Goal: Information Seeking & Learning: Compare options

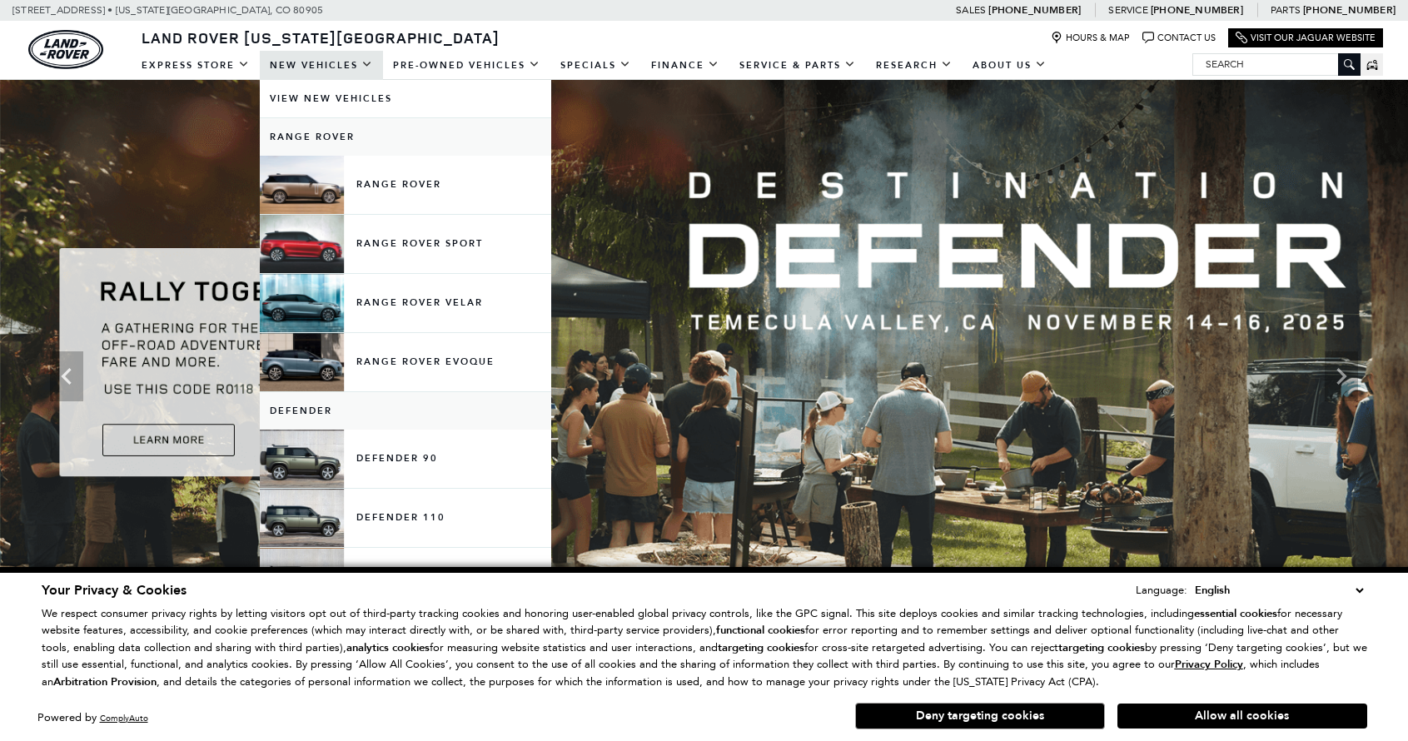
scroll to position [2, 0]
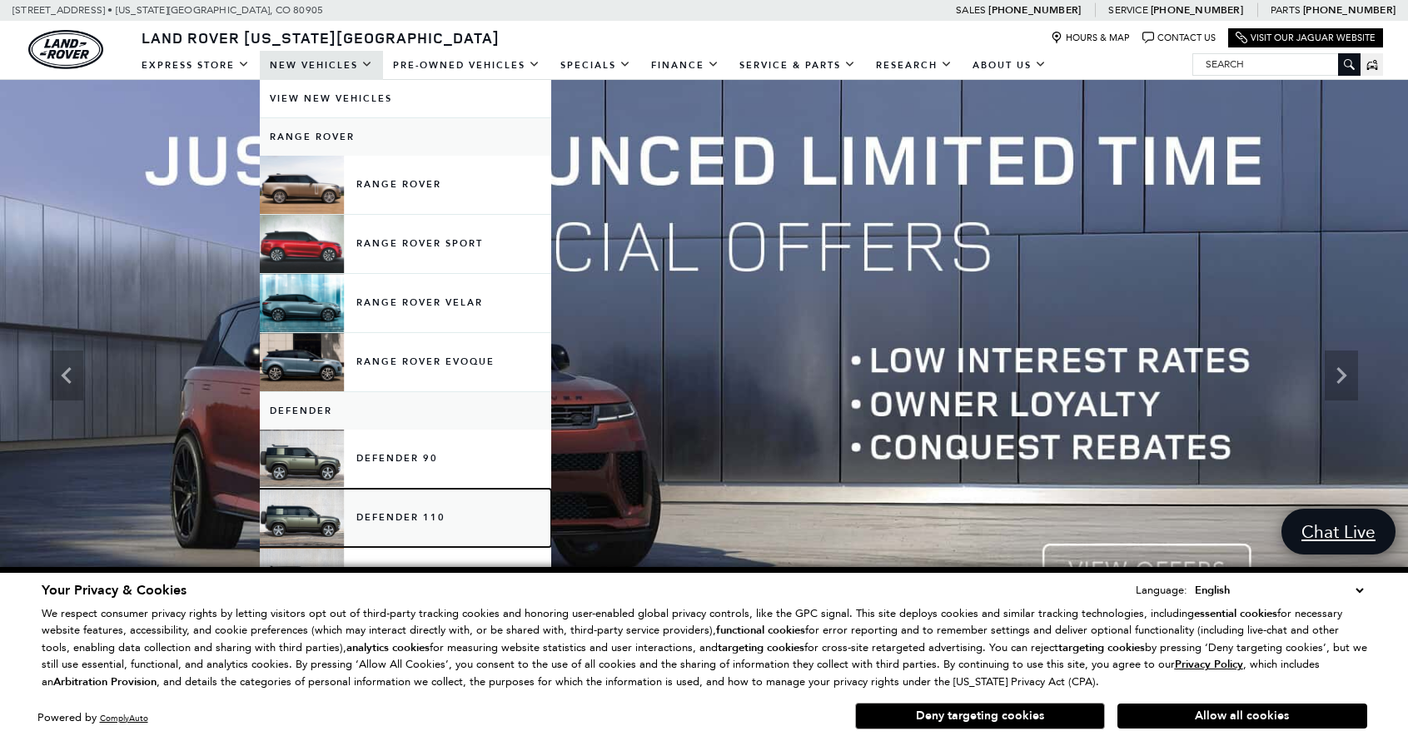
click at [410, 517] on link "Defender 110" at bounding box center [405, 518] width 291 height 58
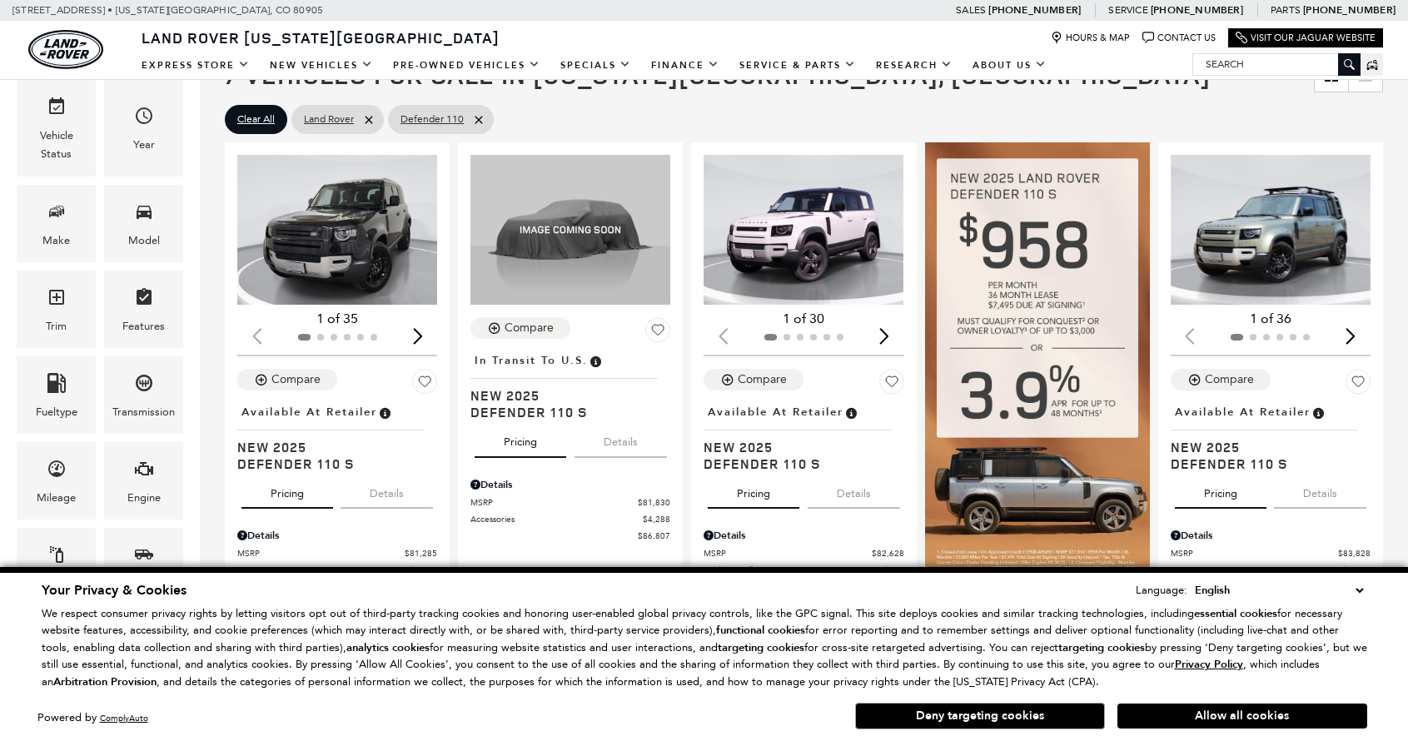
scroll to position [274, 0]
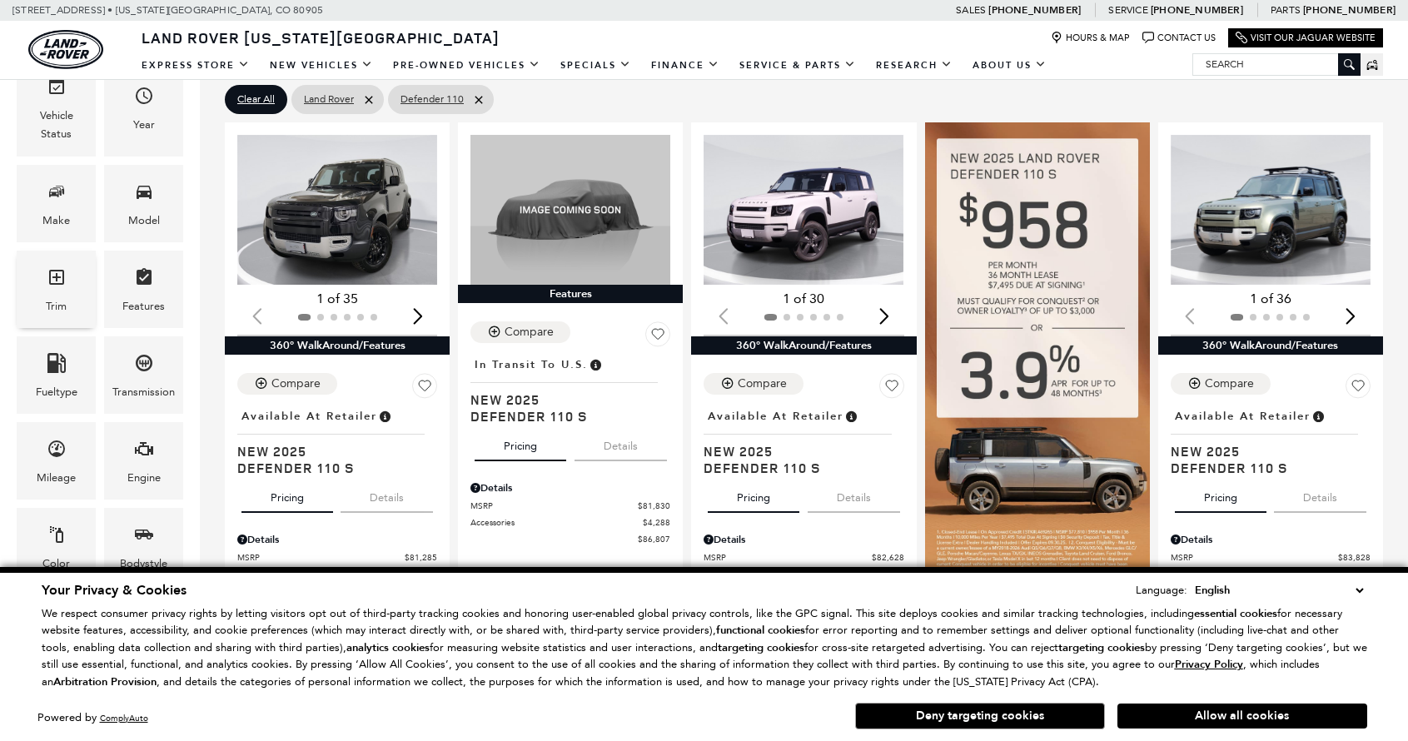
click at [39, 291] on div "Trim" at bounding box center [56, 289] width 79 height 77
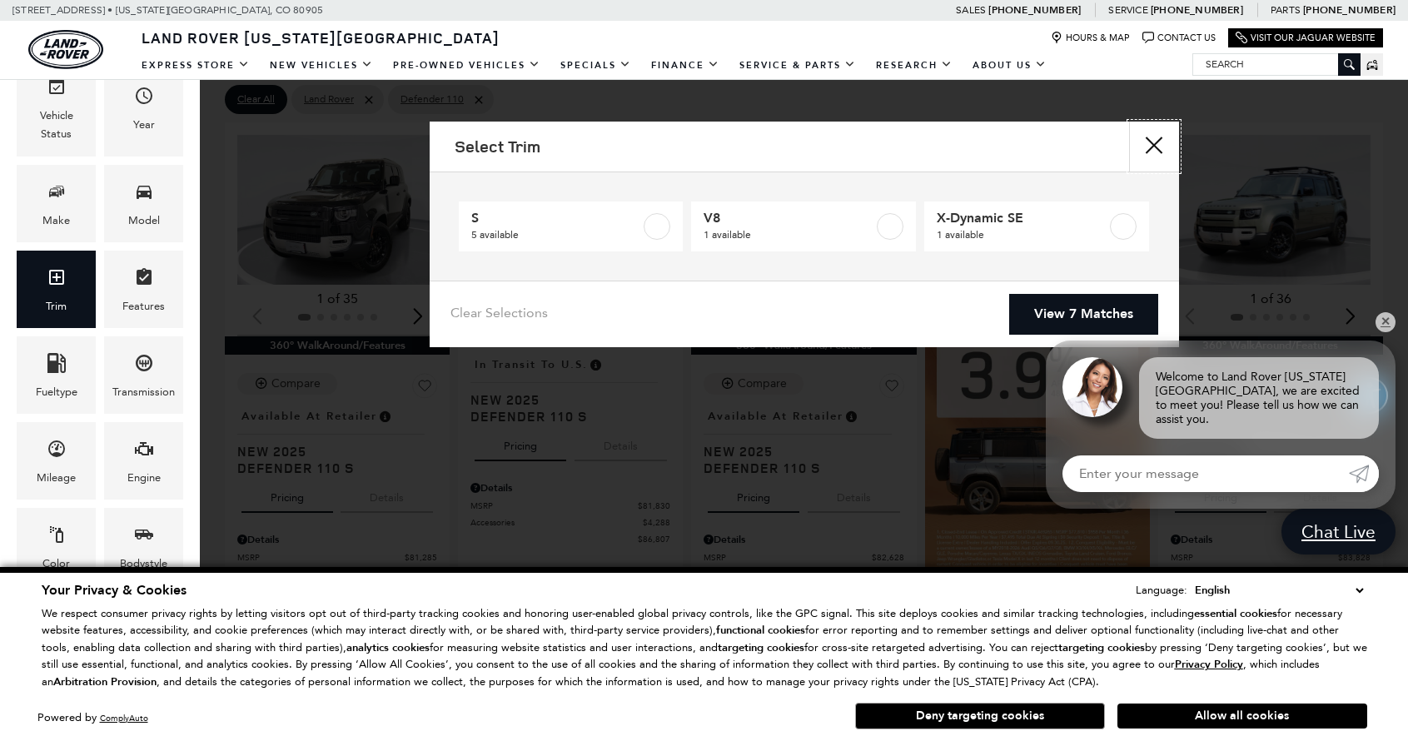
click at [1161, 143] on button "close" at bounding box center [1154, 147] width 50 height 50
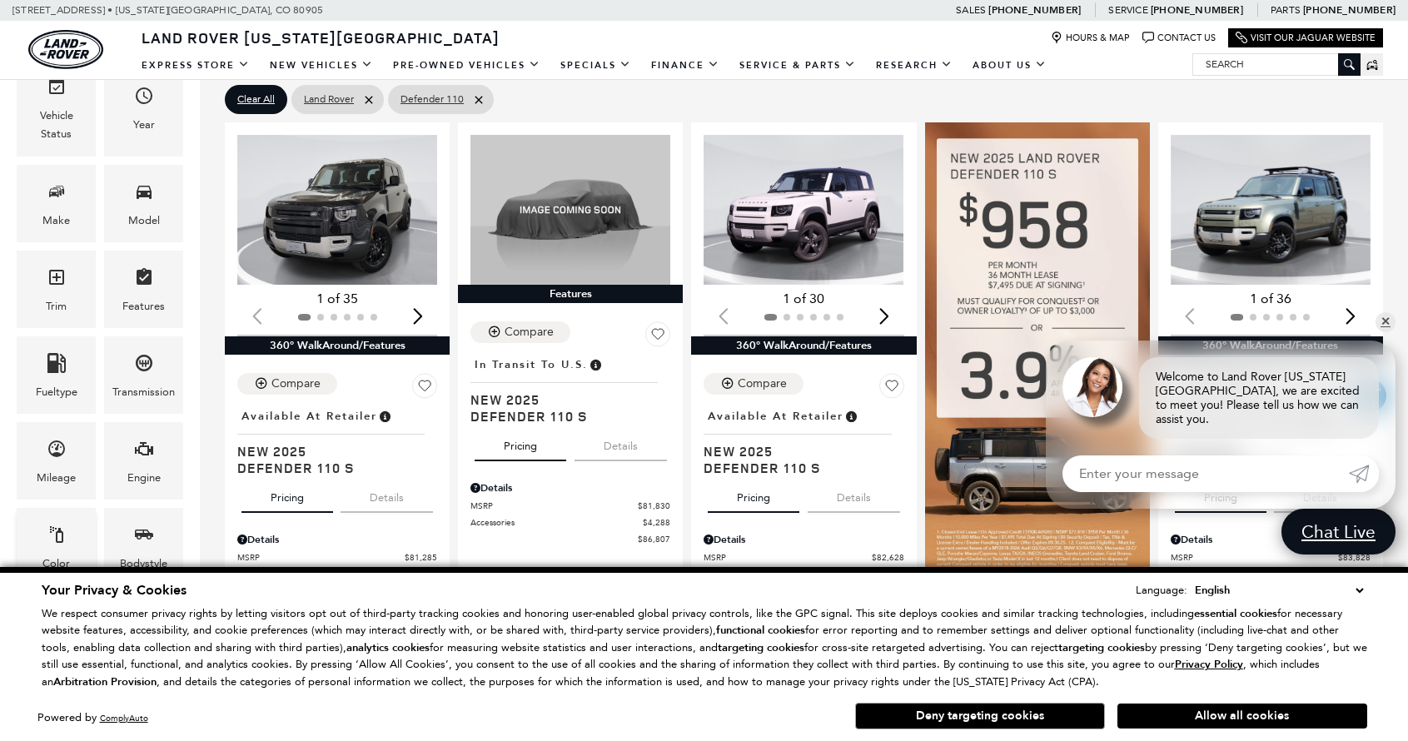
click at [67, 529] on div "Color" at bounding box center [56, 546] width 79 height 77
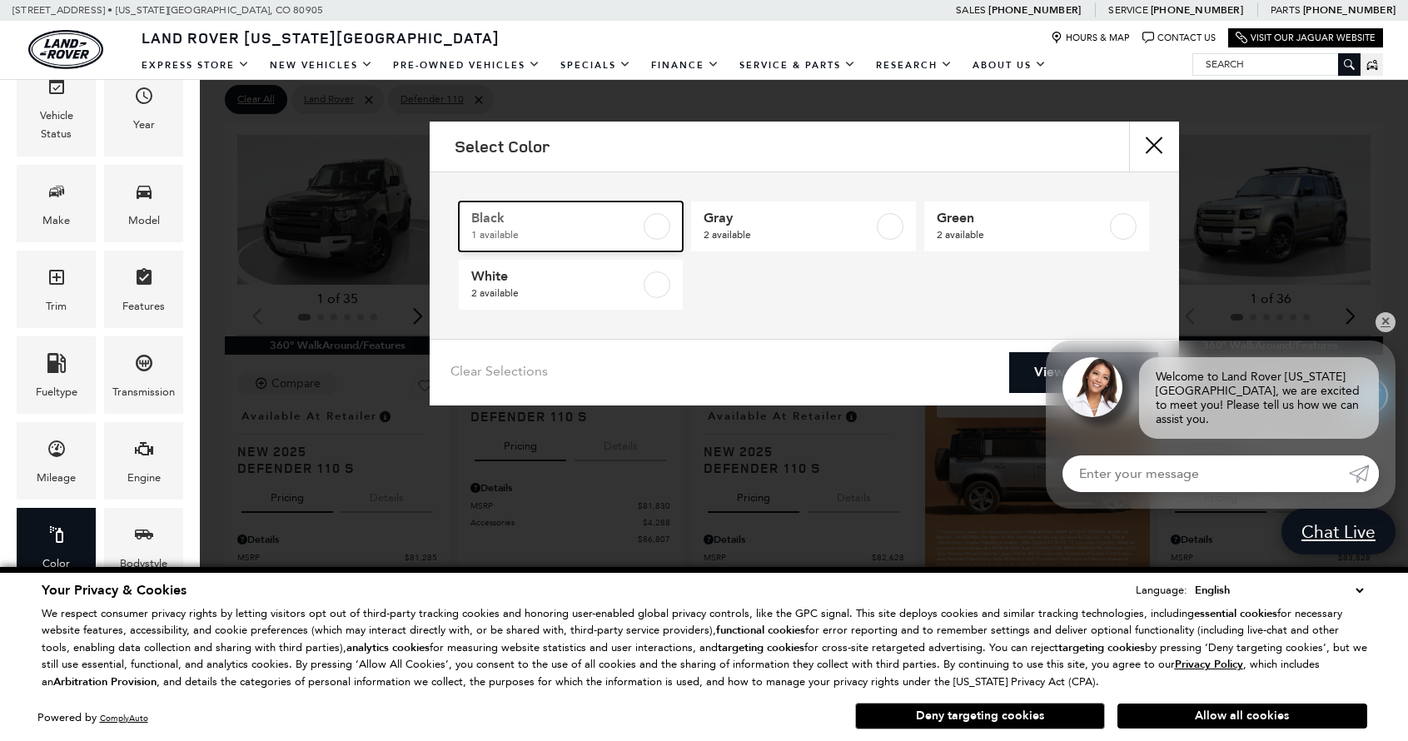
click at [655, 221] on label at bounding box center [656, 226] width 27 height 27
type input "$81,285"
checkbox input "true"
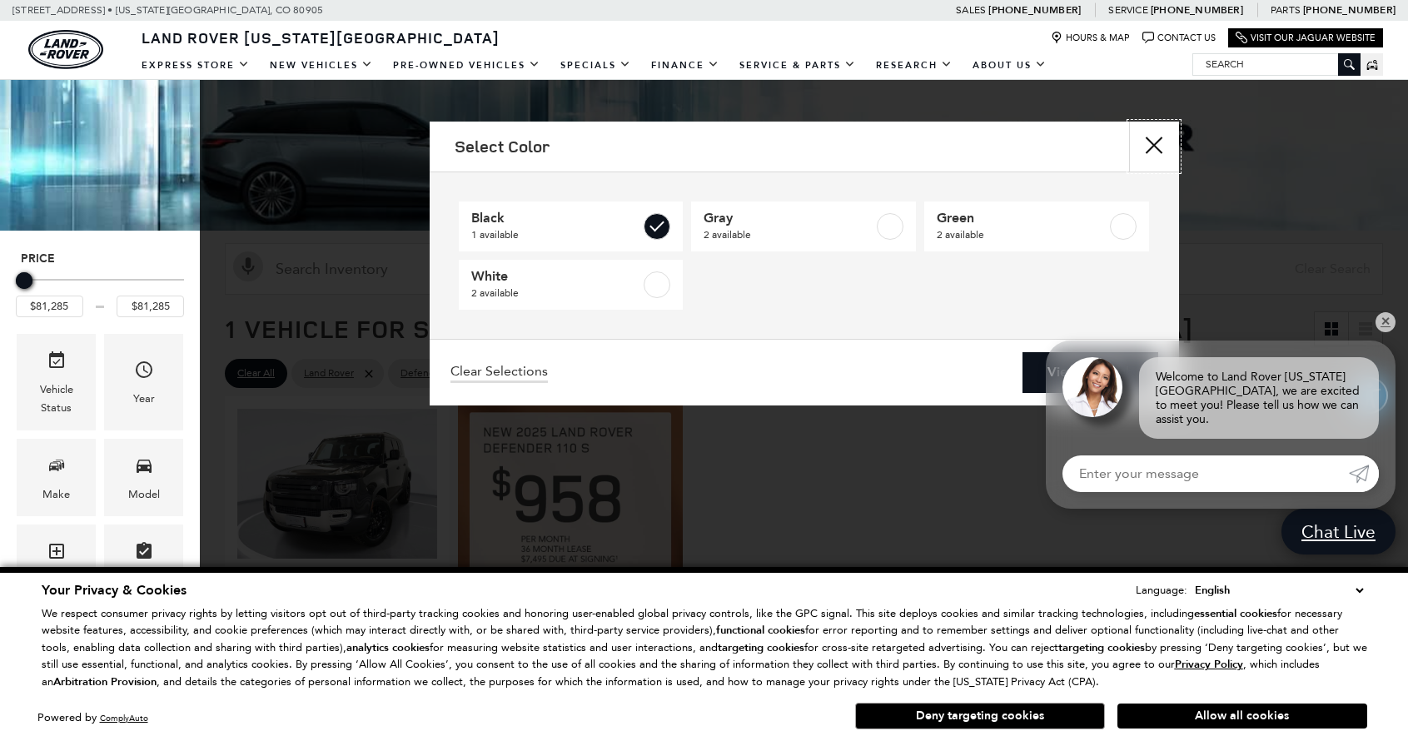
click at [1152, 138] on button "Close" at bounding box center [1154, 147] width 50 height 50
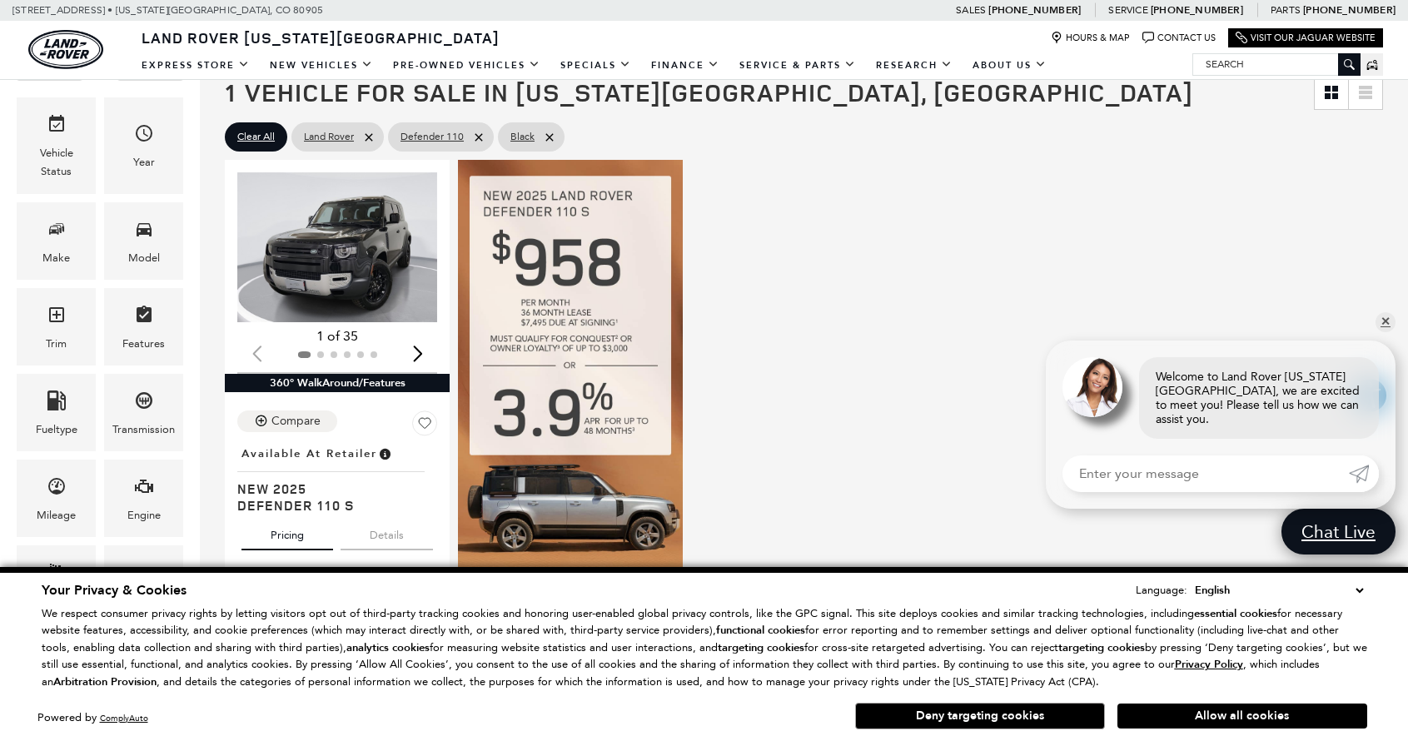
scroll to position [181, 0]
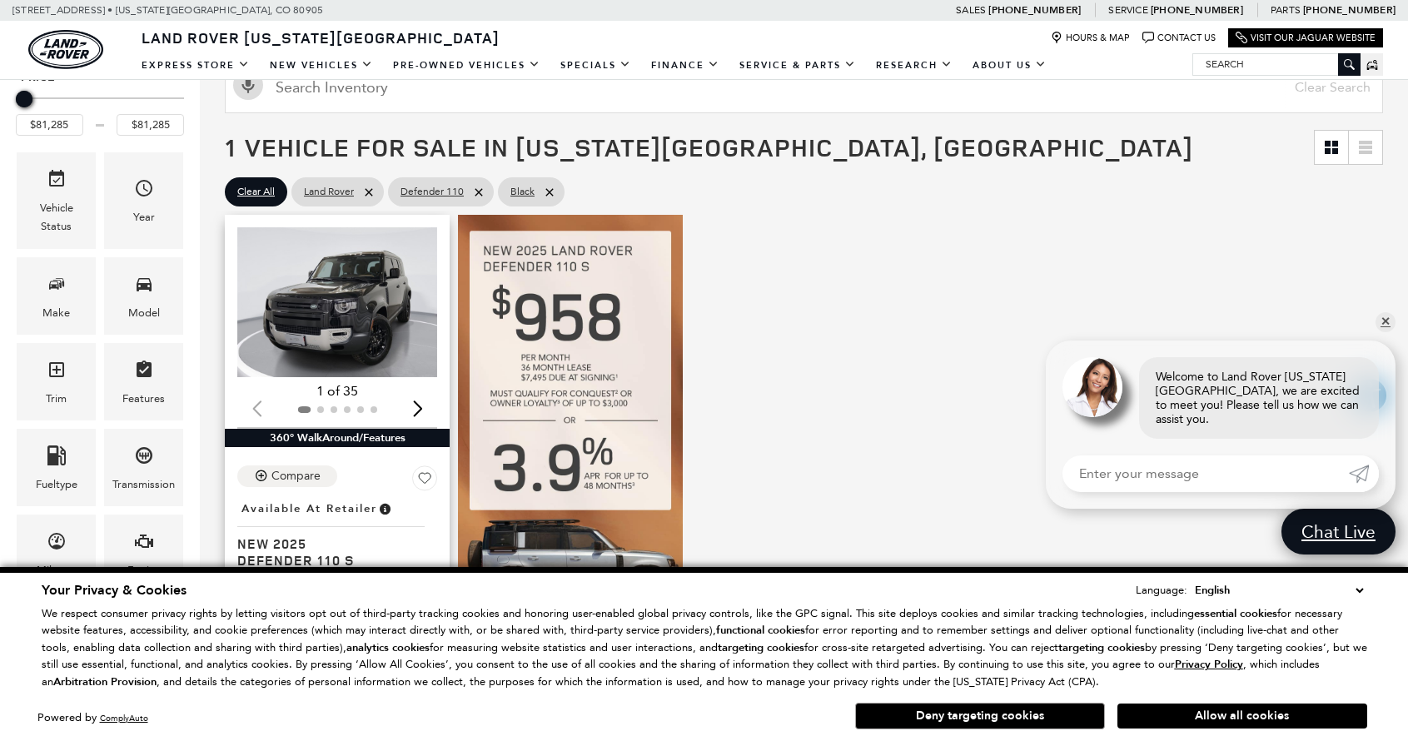
click at [423, 406] on div "Next slide" at bounding box center [417, 408] width 22 height 37
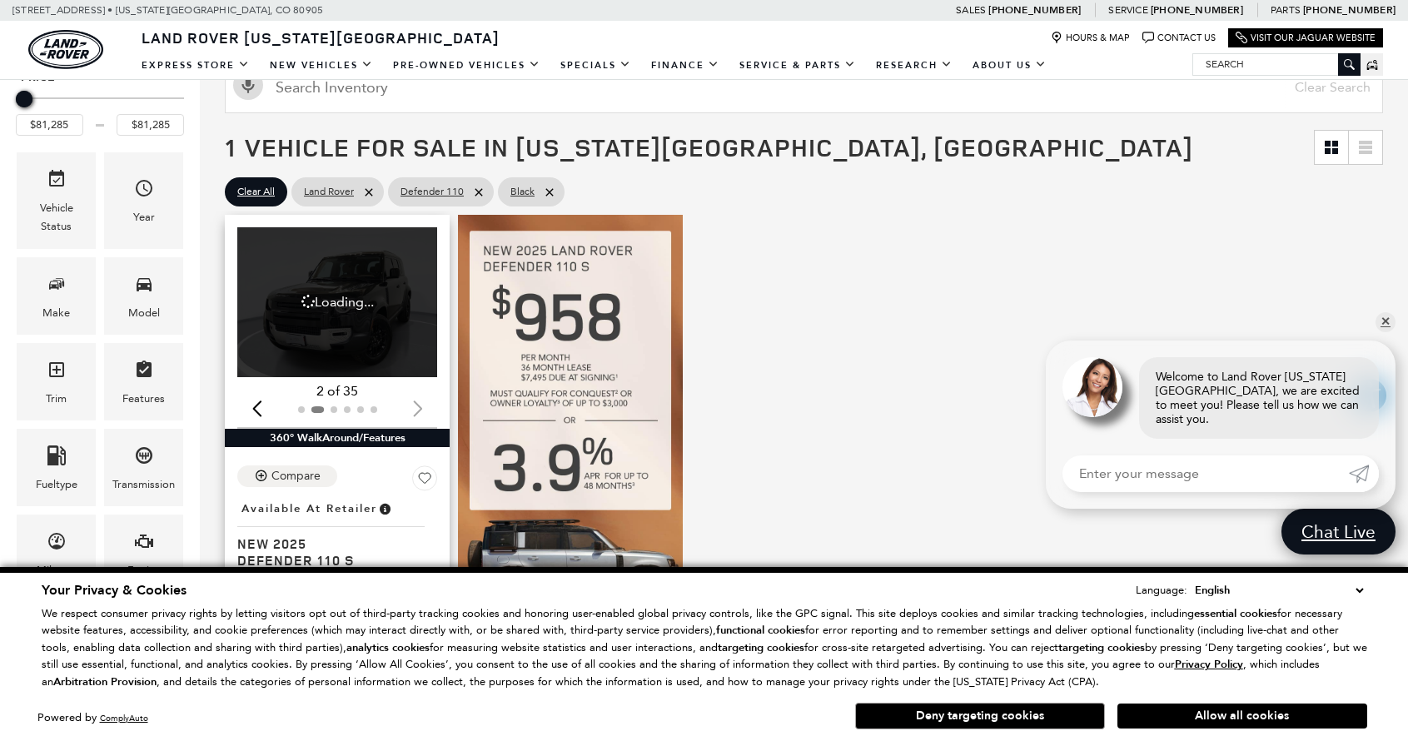
click at [423, 406] on div "Next slide" at bounding box center [417, 408] width 22 height 37
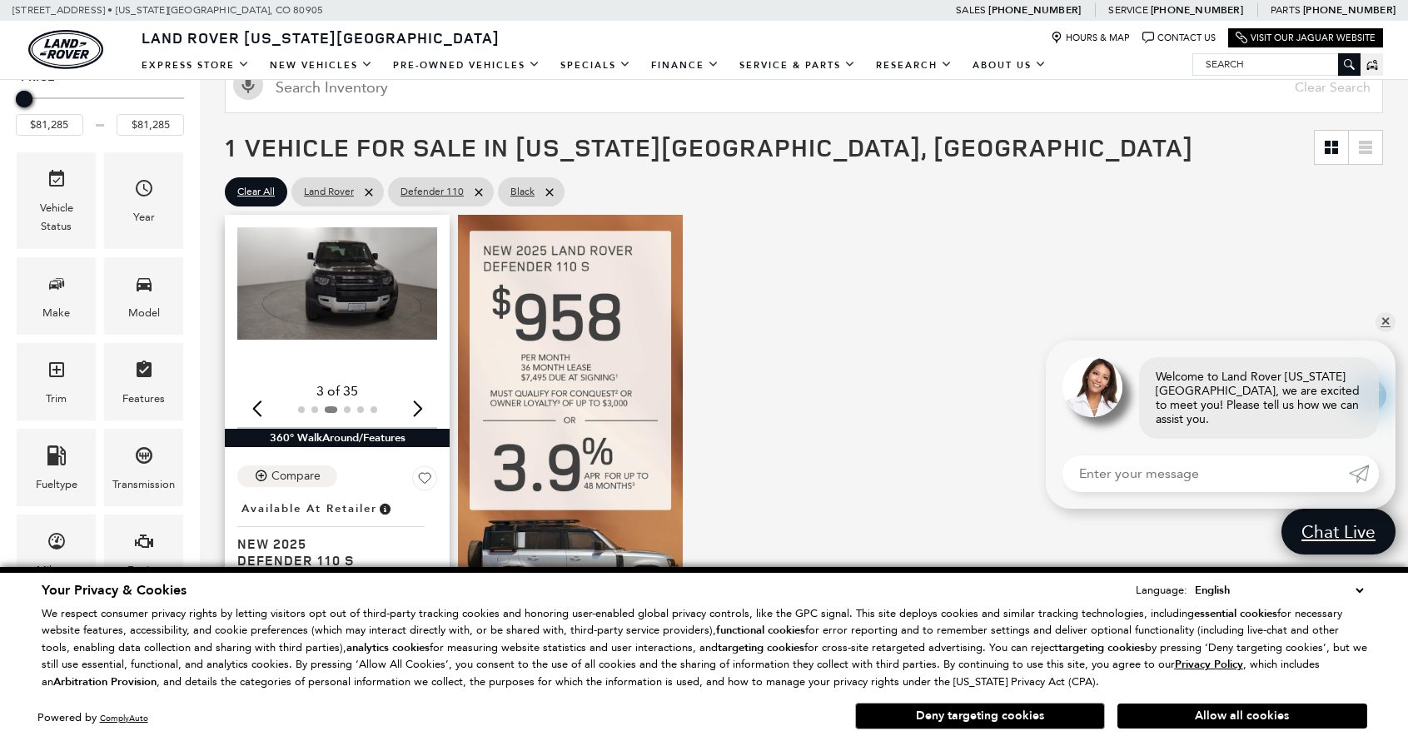
click at [423, 406] on div "Next slide" at bounding box center [417, 408] width 22 height 37
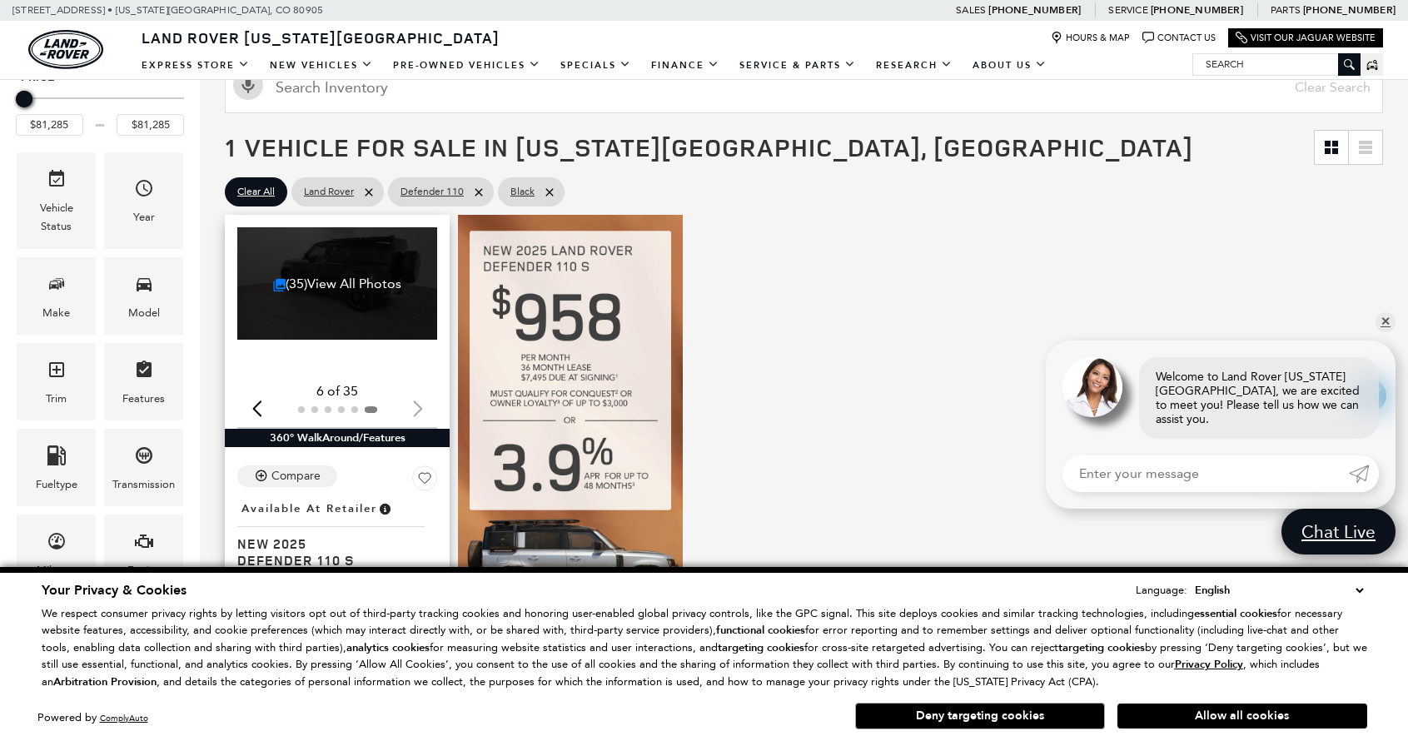
click at [423, 406] on div at bounding box center [337, 409] width 200 height 18
click at [415, 405] on div at bounding box center [337, 409] width 200 height 18
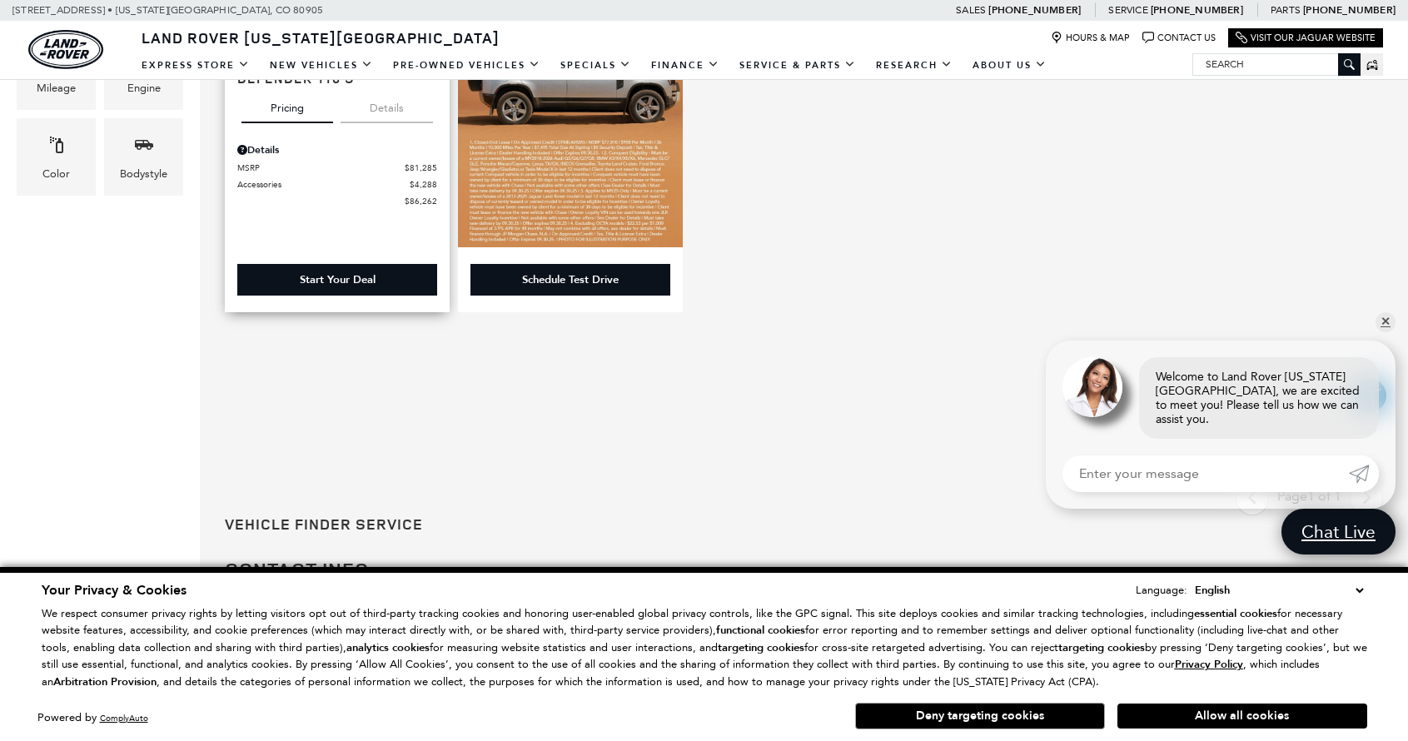
scroll to position [0, 0]
